Goal: Information Seeking & Learning: Compare options

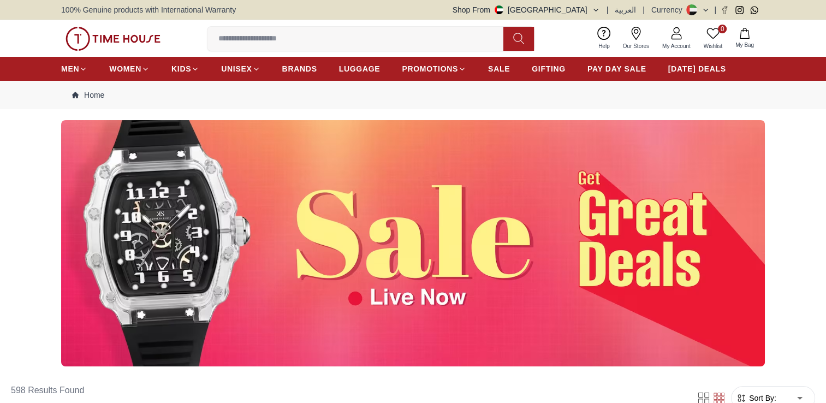
click at [243, 45] on input at bounding box center [359, 39] width 305 height 22
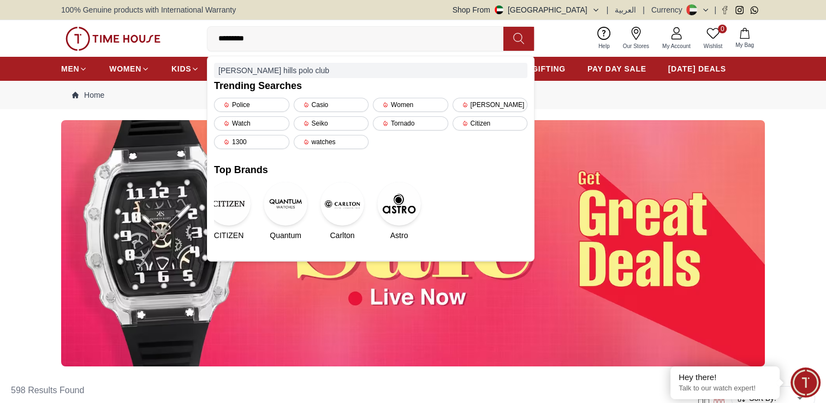
type input "********"
click at [253, 65] on div "beverly hills polo club" at bounding box center [370, 70] width 313 height 15
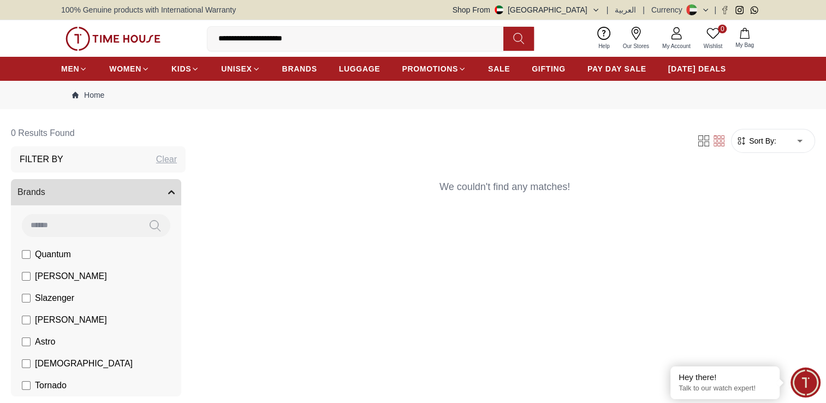
click at [84, 219] on input at bounding box center [81, 225] width 118 height 22
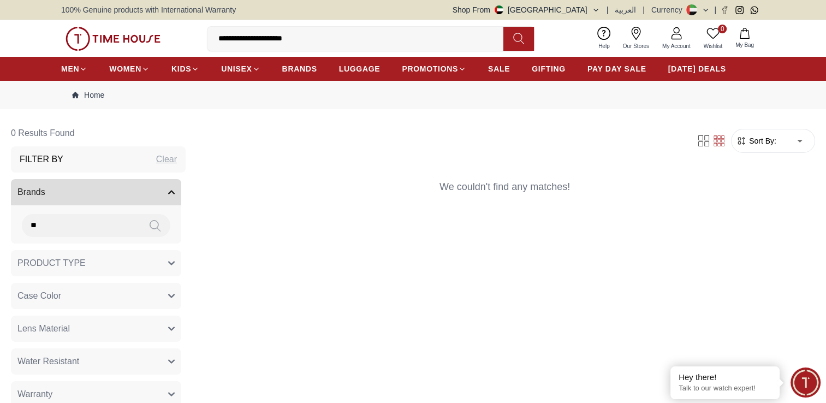
click at [317, 40] on input "**********" at bounding box center [359, 39] width 305 height 22
click at [245, 336] on div "Filter Sort By: ​ ****** ​ We couldn't find any matches!" at bounding box center [504, 286] width 620 height 333
click at [74, 228] on input "**" at bounding box center [81, 225] width 118 height 22
type input "*"
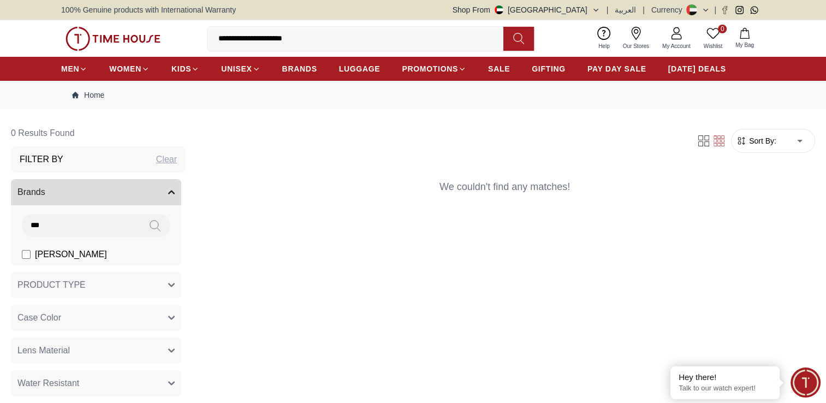
type input "***"
click at [65, 256] on span "[PERSON_NAME]" at bounding box center [71, 254] width 72 height 13
click at [299, 38] on input "**********" at bounding box center [359, 39] width 305 height 22
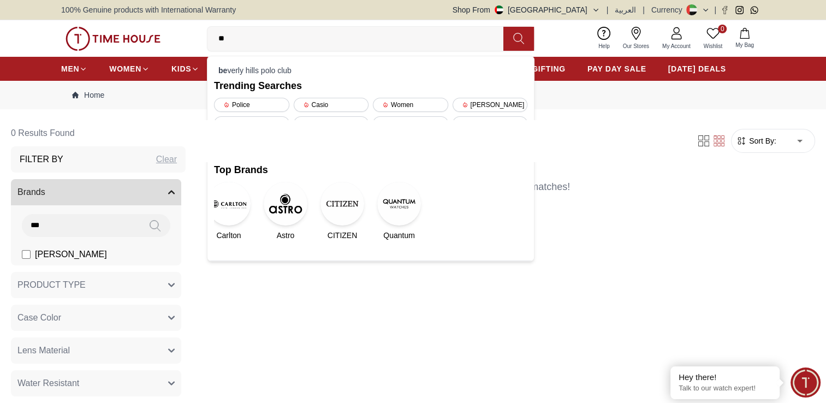
type input "*"
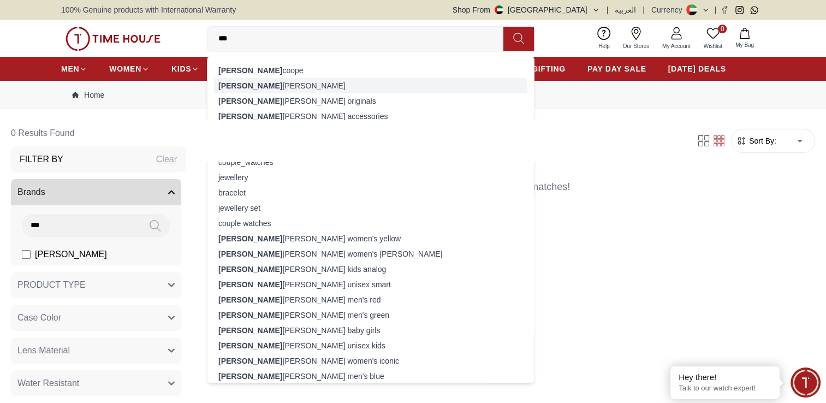
type input "***"
click at [289, 82] on div "lee cooper" at bounding box center [370, 85] width 313 height 15
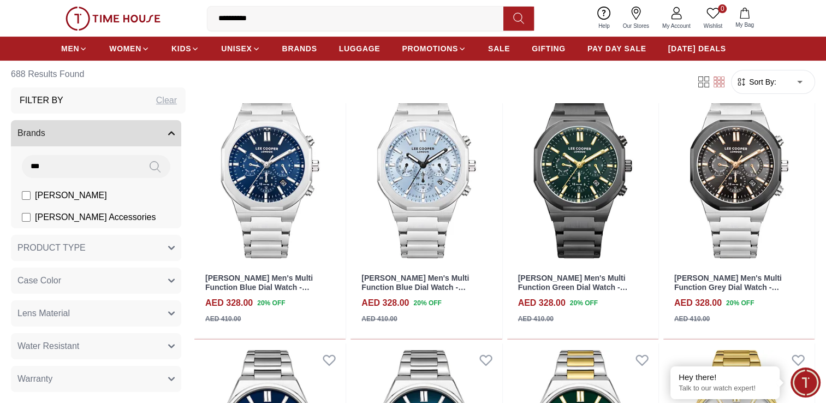
scroll to position [371, 0]
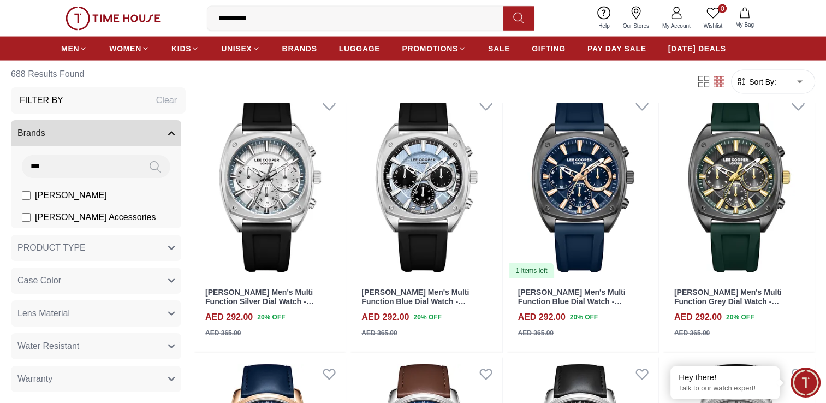
scroll to position [2301, 0]
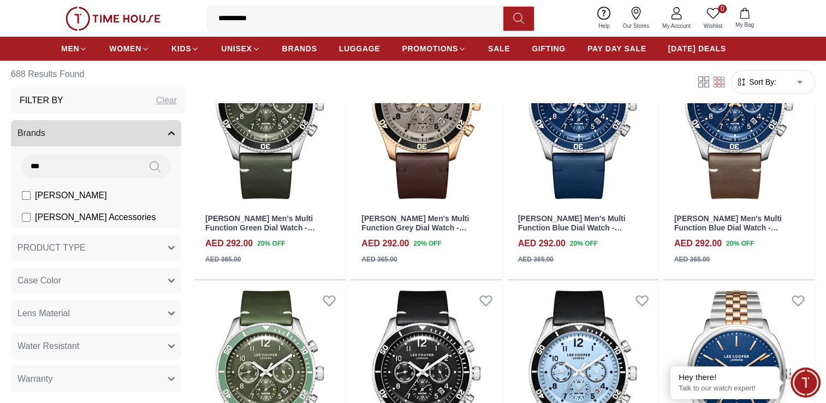
scroll to position [879, 0]
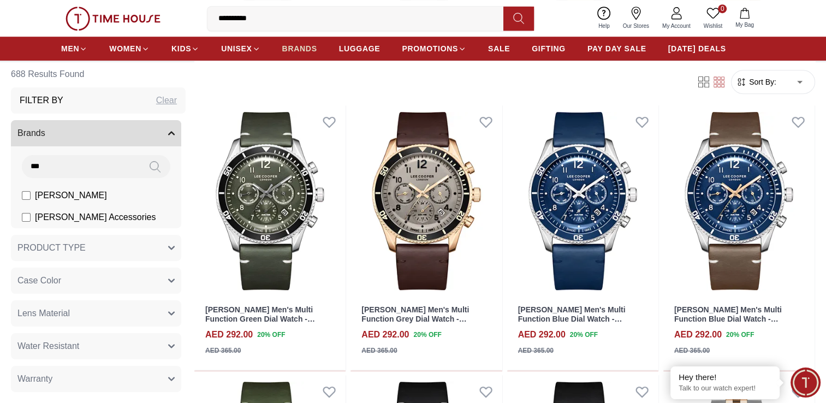
click at [299, 47] on span "BRANDS" at bounding box center [299, 48] width 35 height 11
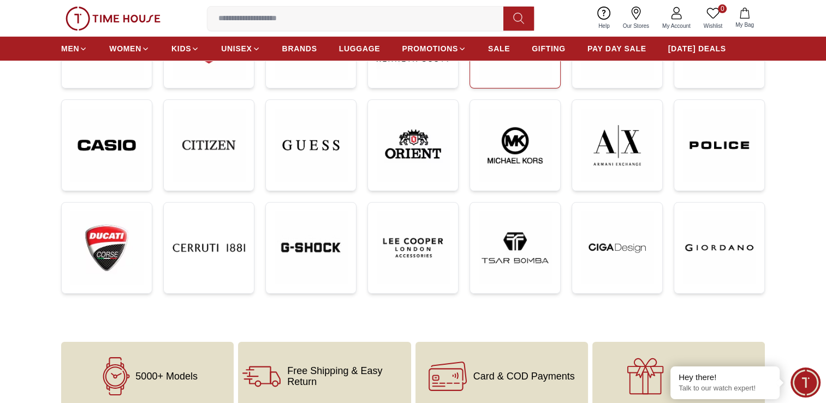
scroll to position [240, 0]
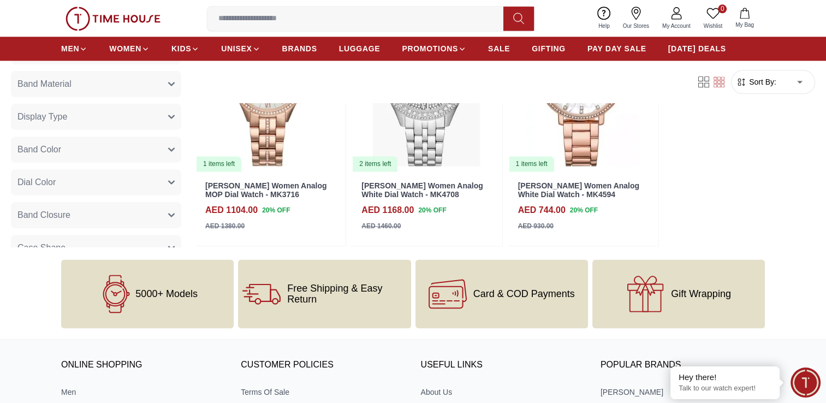
scroll to position [1463, 0]
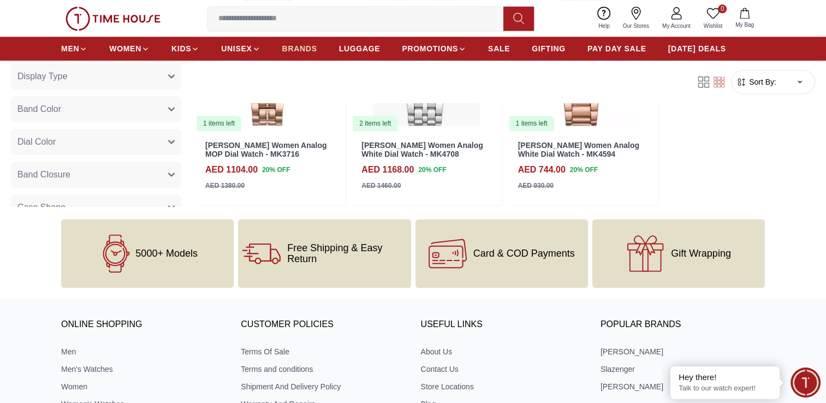
click at [291, 50] on span "BRANDS" at bounding box center [299, 48] width 35 height 11
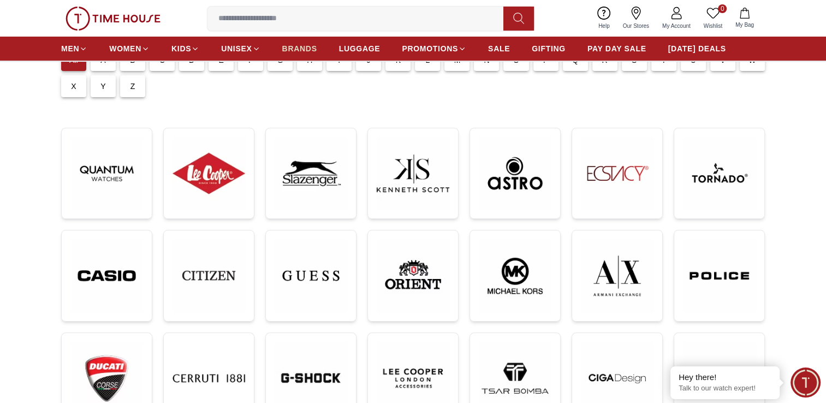
scroll to position [87, 0]
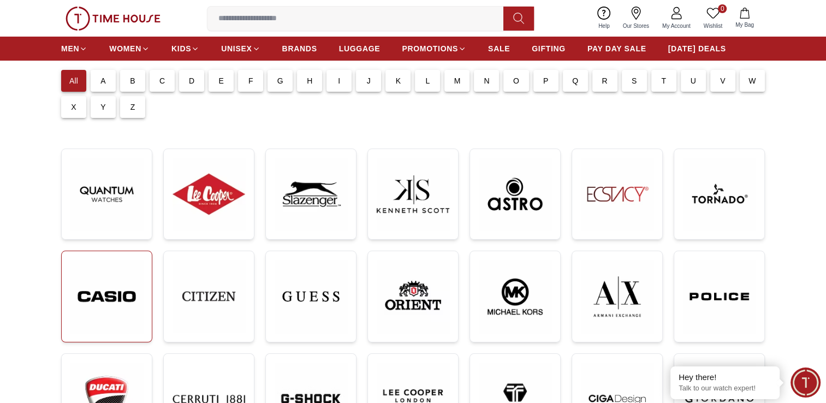
click at [115, 289] on img at bounding box center [106, 296] width 73 height 73
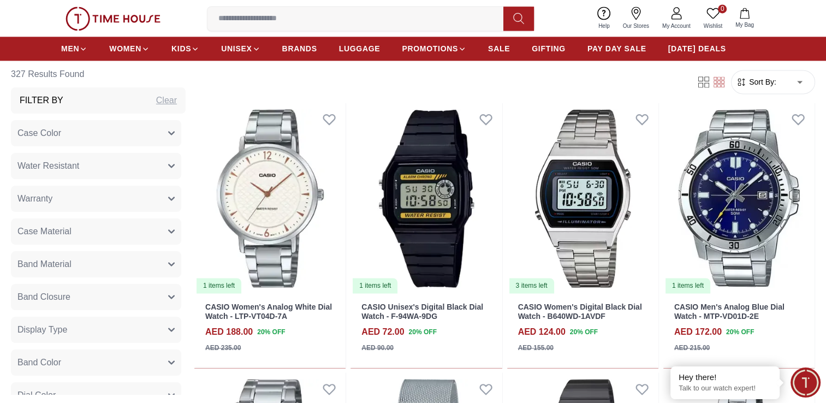
scroll to position [1550, 0]
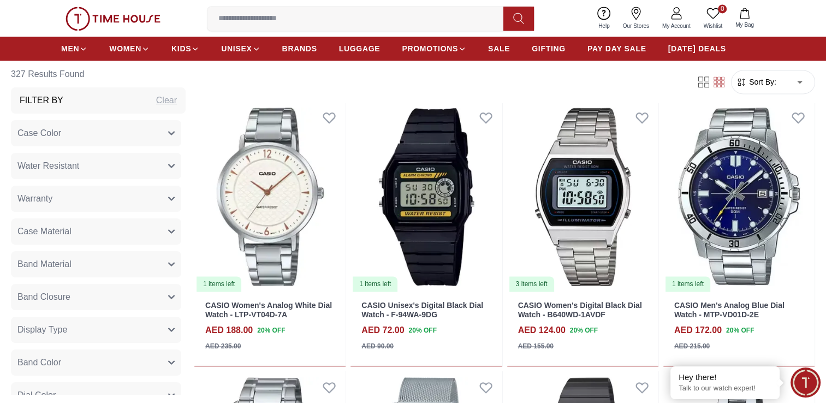
click at [768, 82] on span "Sort By:" at bounding box center [761, 81] width 29 height 11
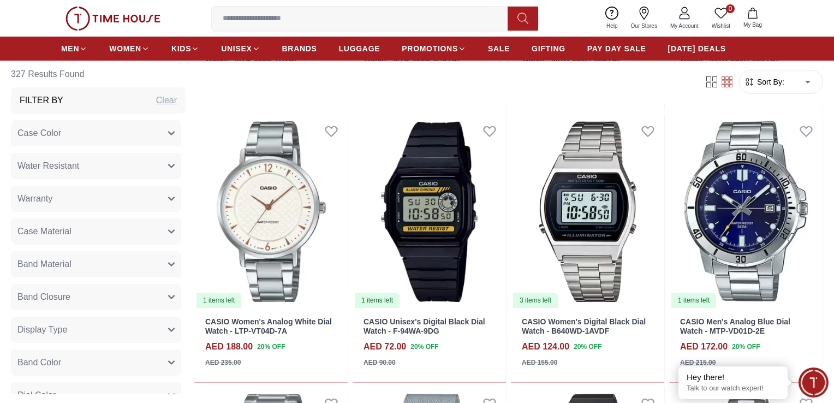
click at [792, 83] on body "100% Genuine products with International Warranty Shop From UAE | العربية | Cur…" at bounding box center [417, 313] width 834 height 3726
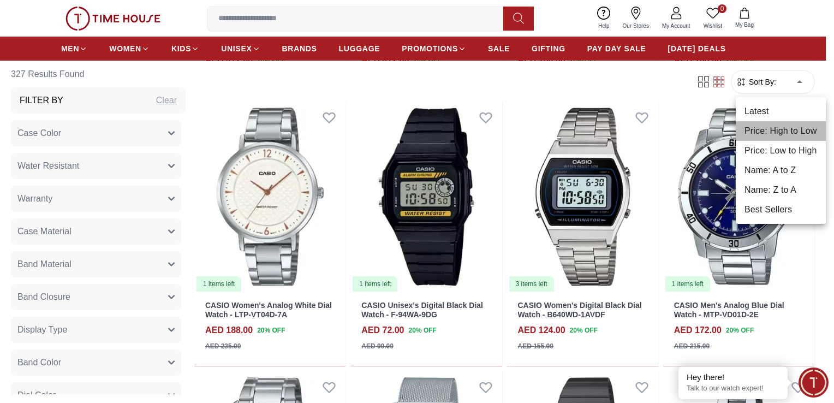
click at [777, 135] on li "Price: High to Low" at bounding box center [781, 131] width 90 height 20
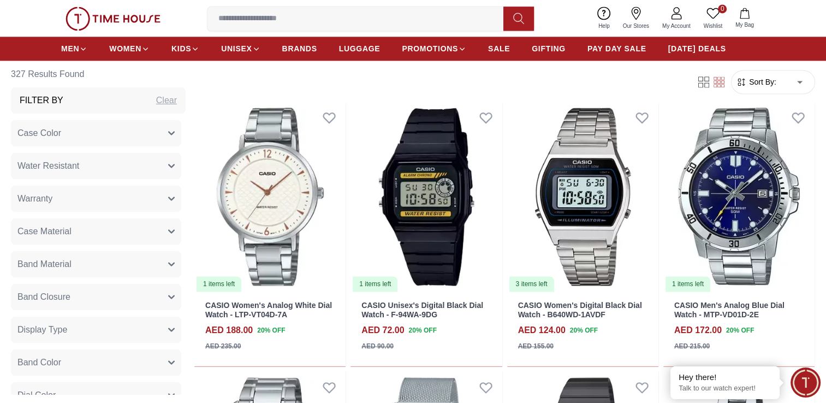
type input "*"
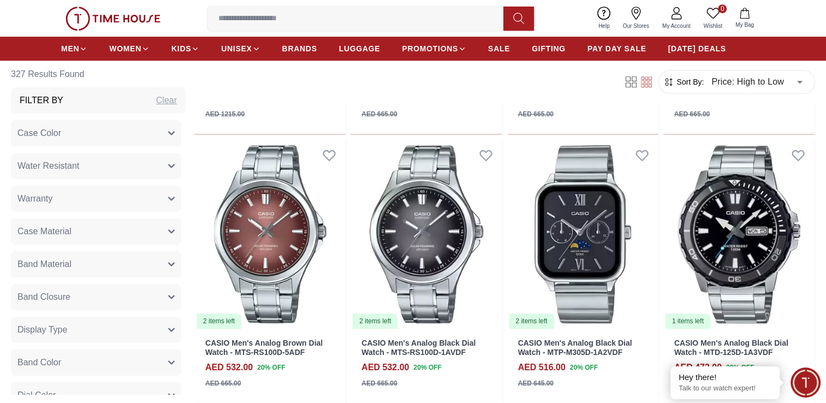
scroll to position [352, 0]
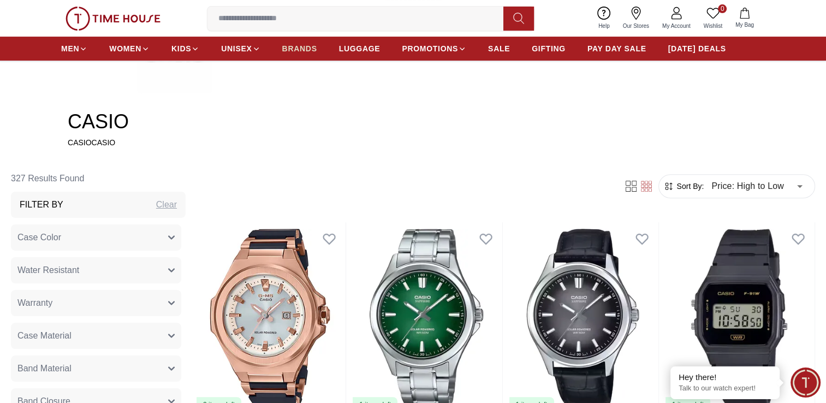
click at [297, 50] on span "BRANDS" at bounding box center [299, 48] width 35 height 11
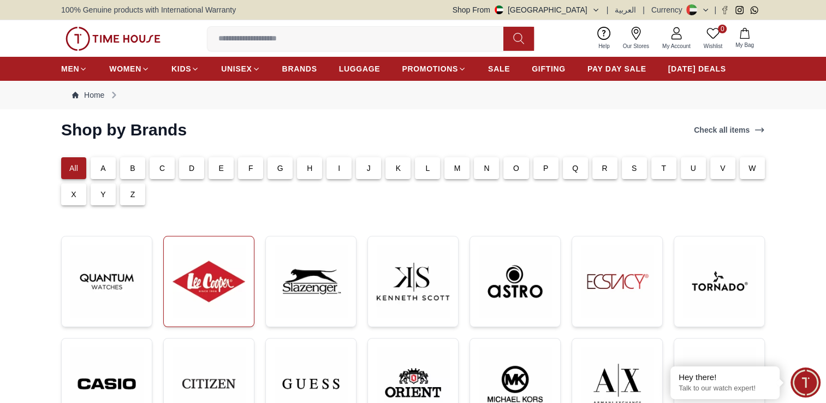
click at [232, 268] on img at bounding box center [208, 281] width 73 height 73
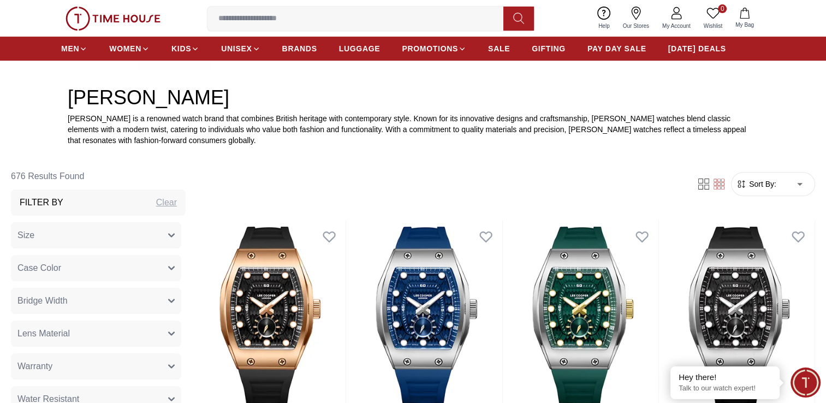
scroll to position [349, 0]
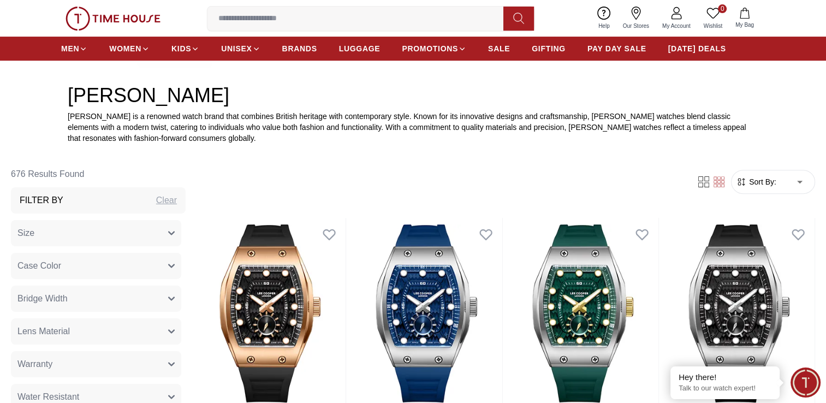
click at [768, 181] on span "Sort By:" at bounding box center [761, 181] width 29 height 11
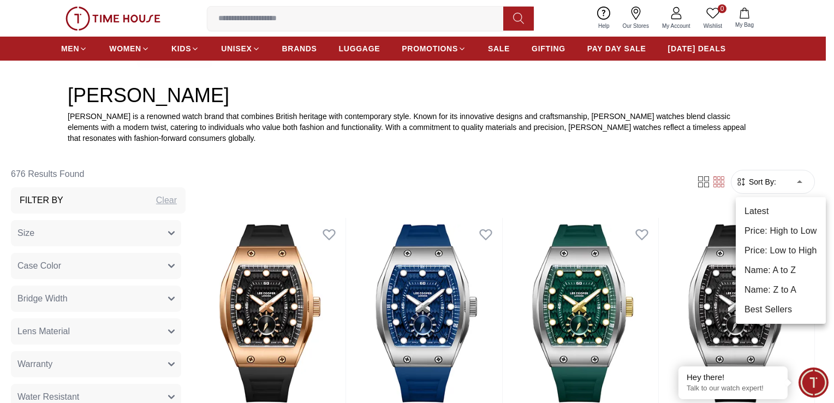
click at [779, 226] on li "Price: High to Low" at bounding box center [781, 231] width 90 height 20
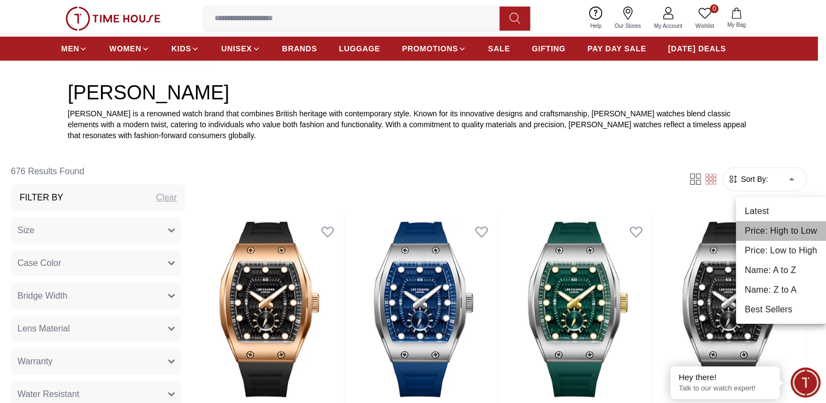
type input "*"
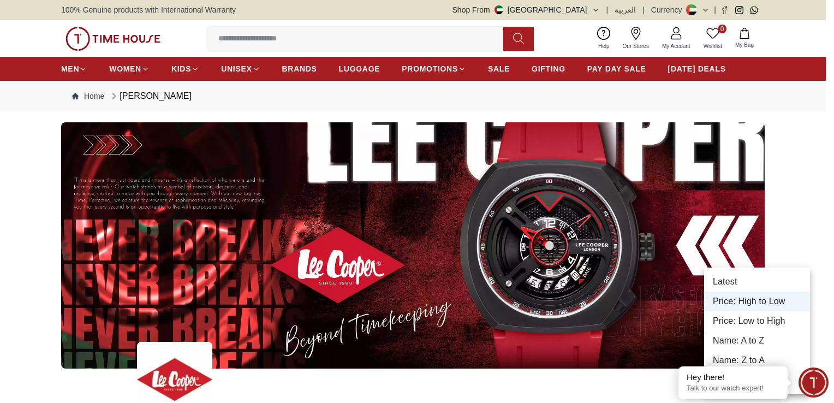
click at [810, 186] on div at bounding box center [417, 201] width 834 height 403
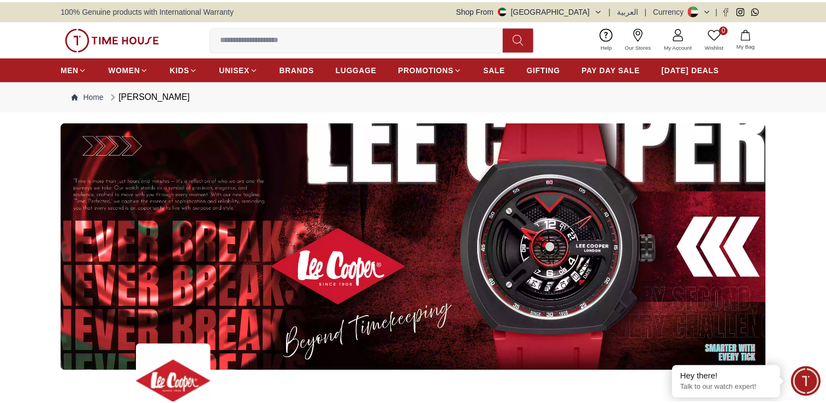
scroll to position [330, 0]
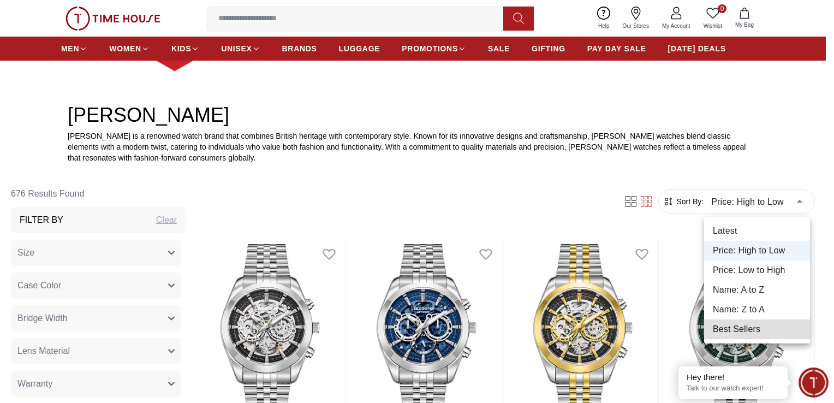
click at [821, 202] on div at bounding box center [417, 201] width 834 height 403
click at [825, 191] on div at bounding box center [417, 201] width 834 height 403
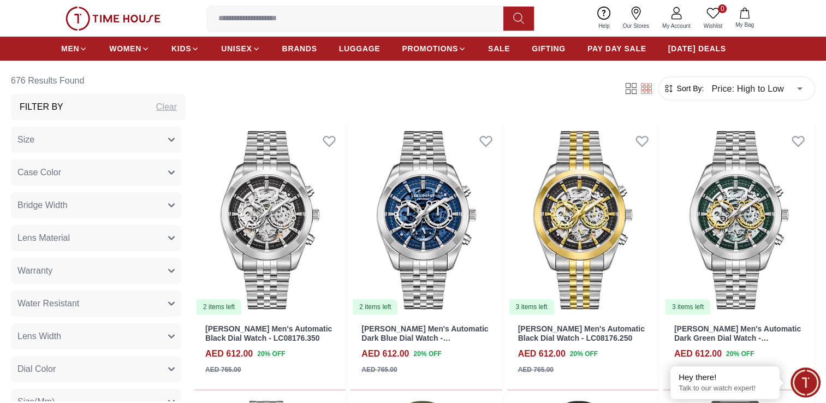
scroll to position [453, 0]
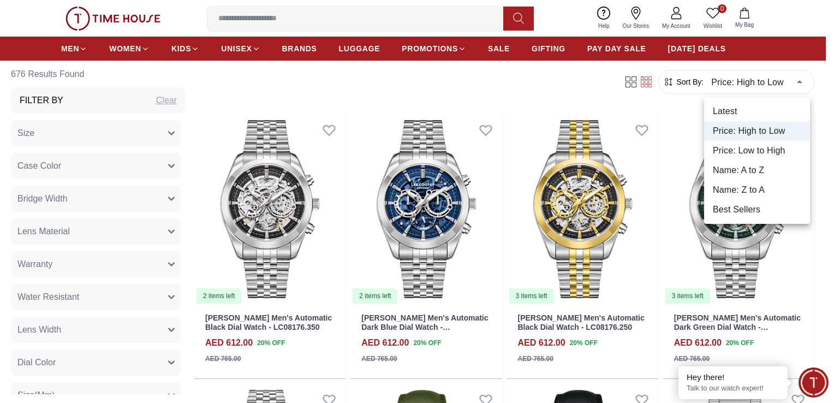
click at [825, 95] on div at bounding box center [417, 201] width 834 height 403
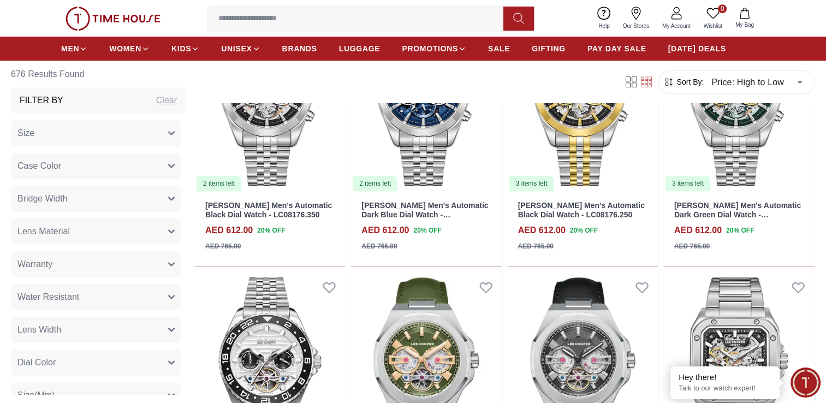
scroll to position [389, 0]
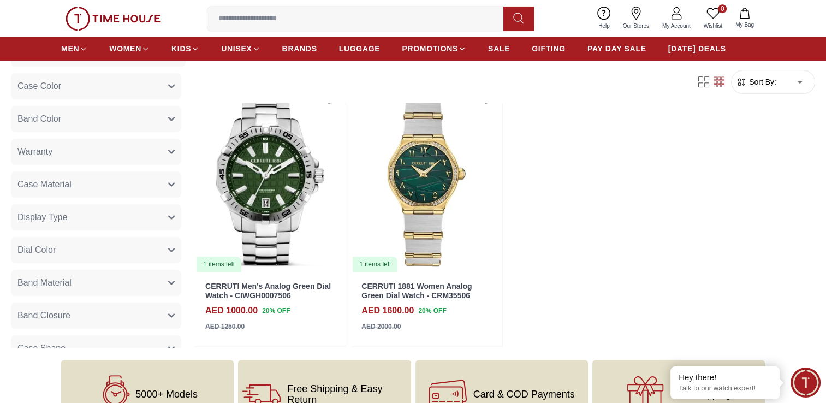
scroll to position [764, 0]
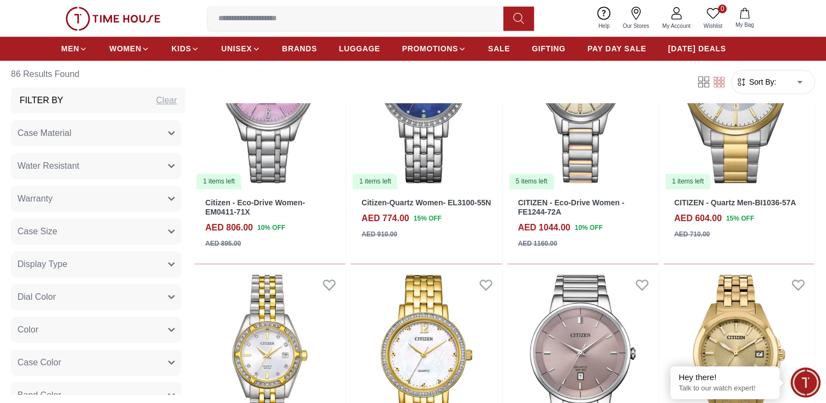
scroll to position [1444, 0]
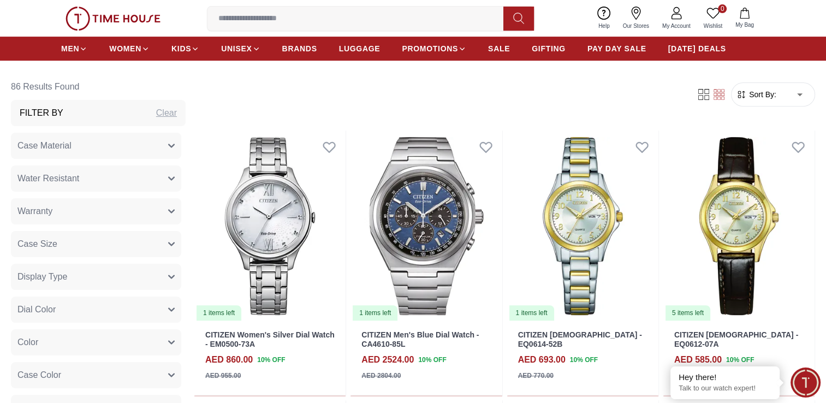
scroll to position [464, 0]
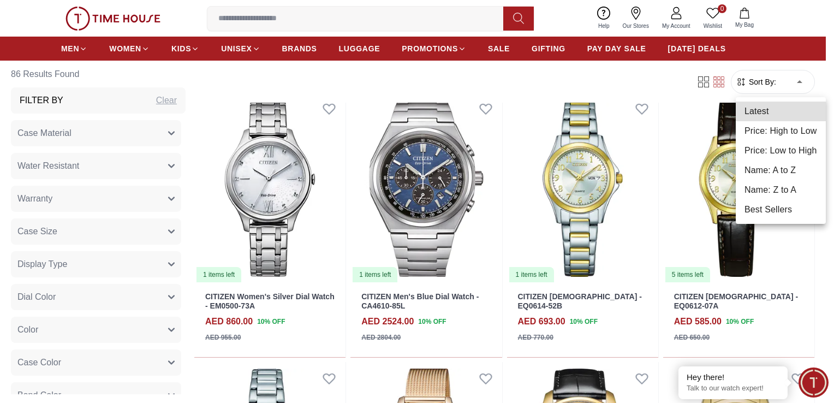
click at [775, 132] on li "Price: High to Low" at bounding box center [781, 131] width 90 height 20
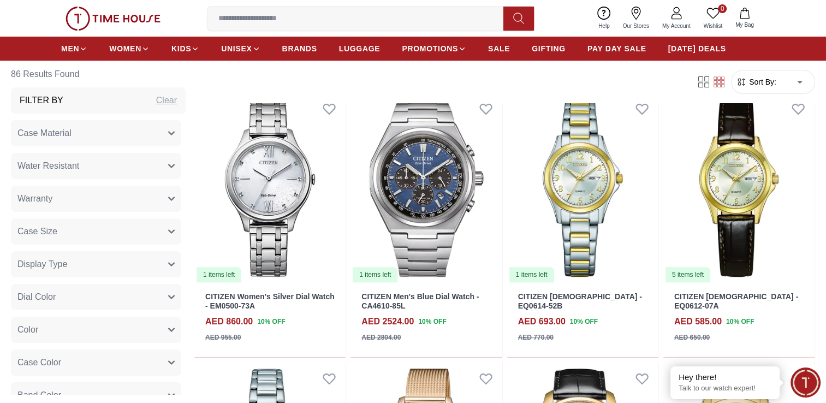
type input "*"
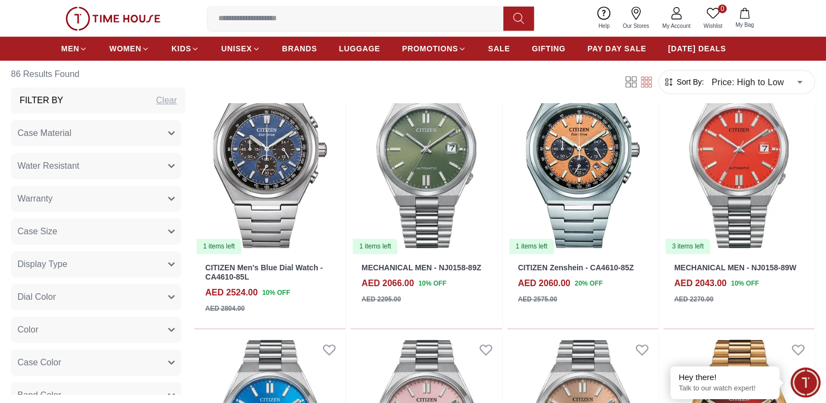
scroll to position [738, 0]
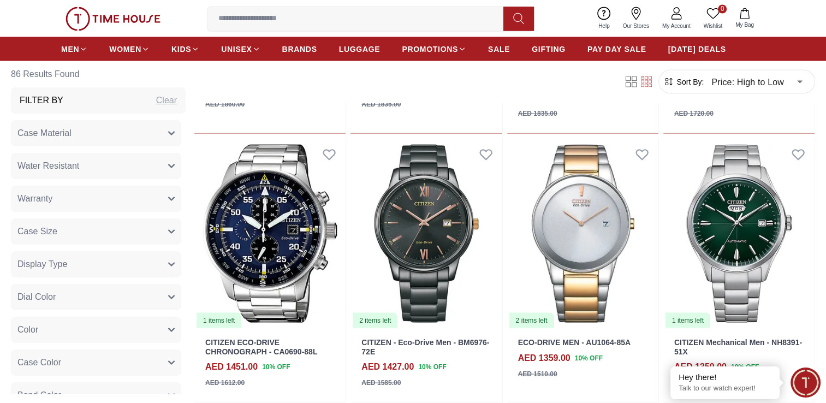
scroll to position [2033, 0]
